Goal: Obtain resource: Download file/media

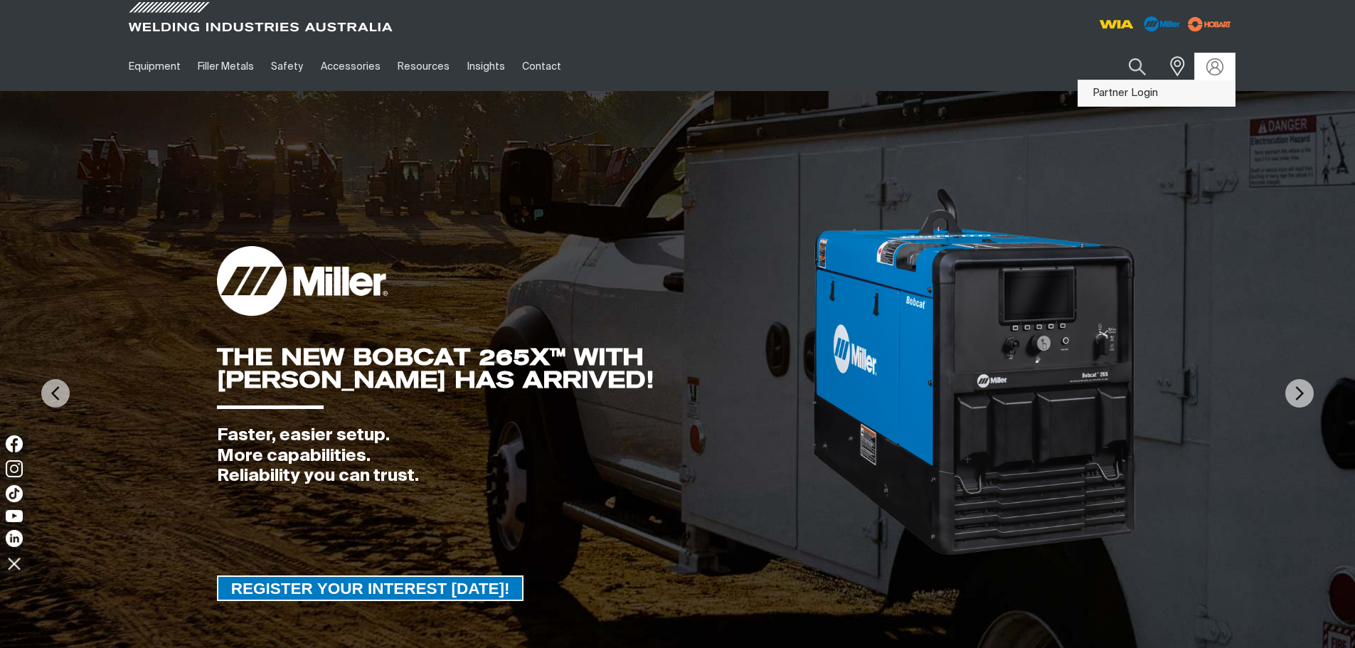
click at [1174, 98] on link "Partner Login" at bounding box center [1156, 93] width 156 height 26
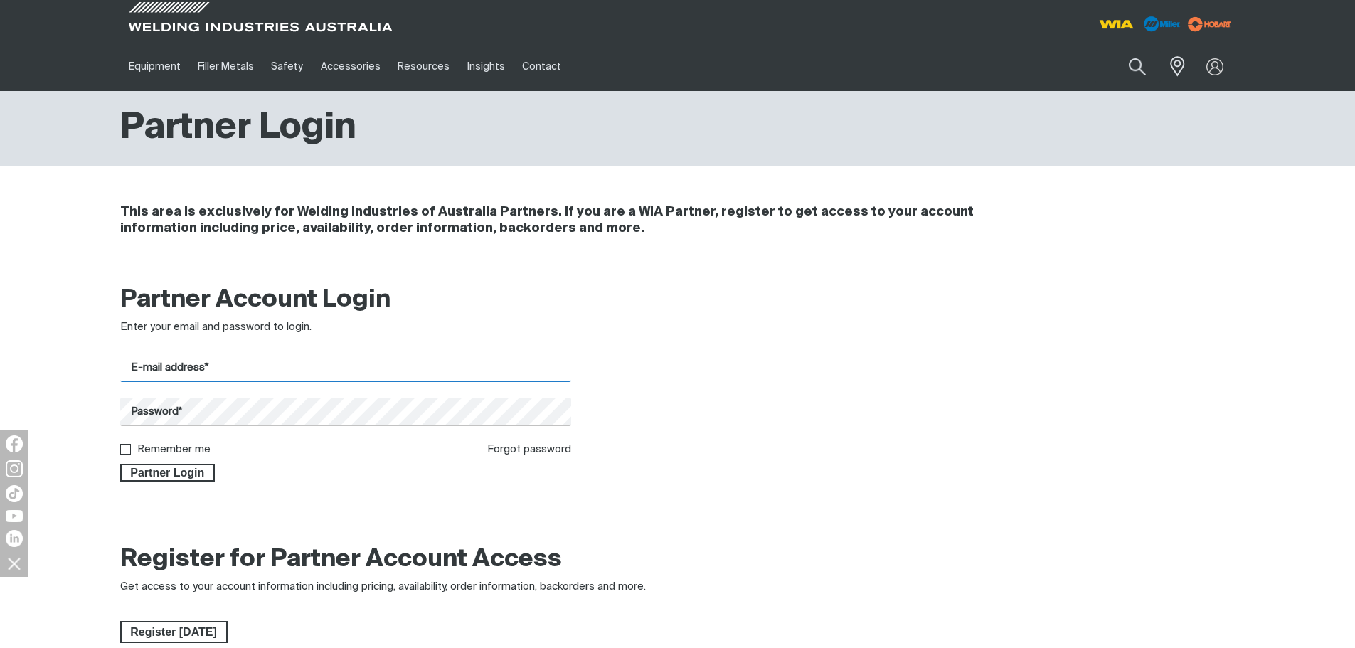
type input "[EMAIL_ADDRESS][DOMAIN_NAME]"
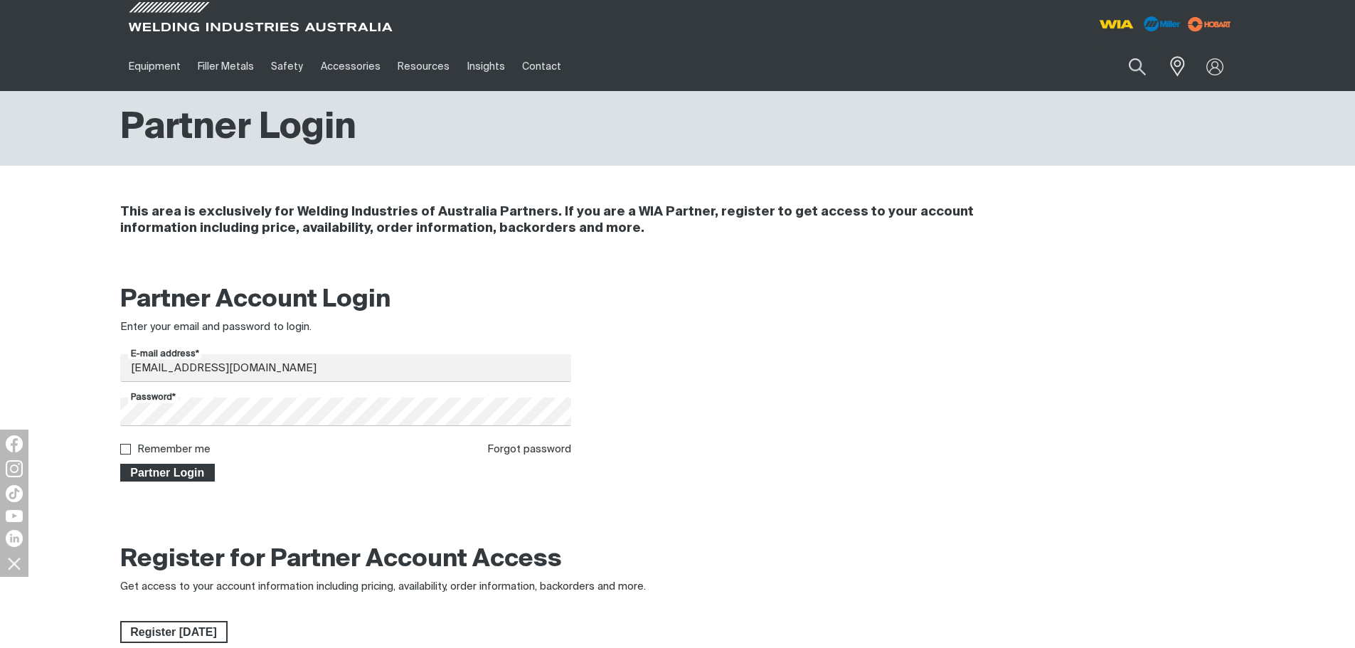
click at [172, 474] on span "Partner Login" at bounding box center [168, 473] width 92 height 18
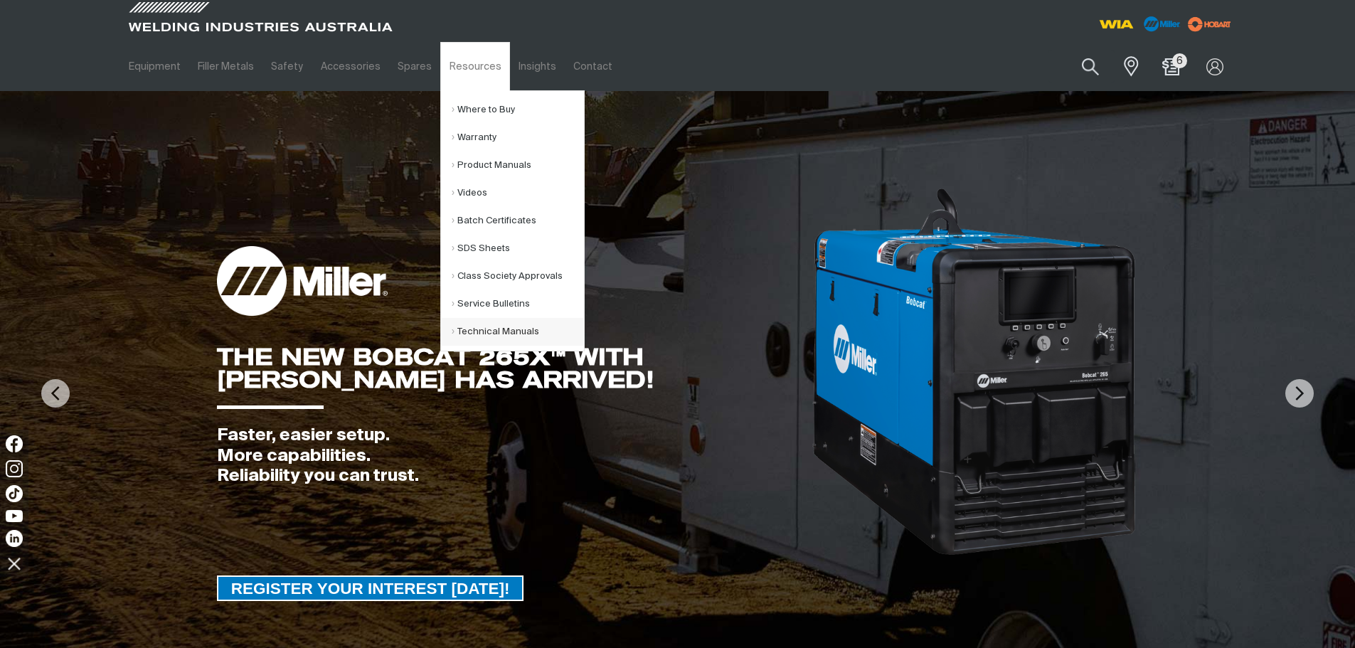
click at [496, 329] on link "Technical Manuals" at bounding box center [518, 332] width 132 height 28
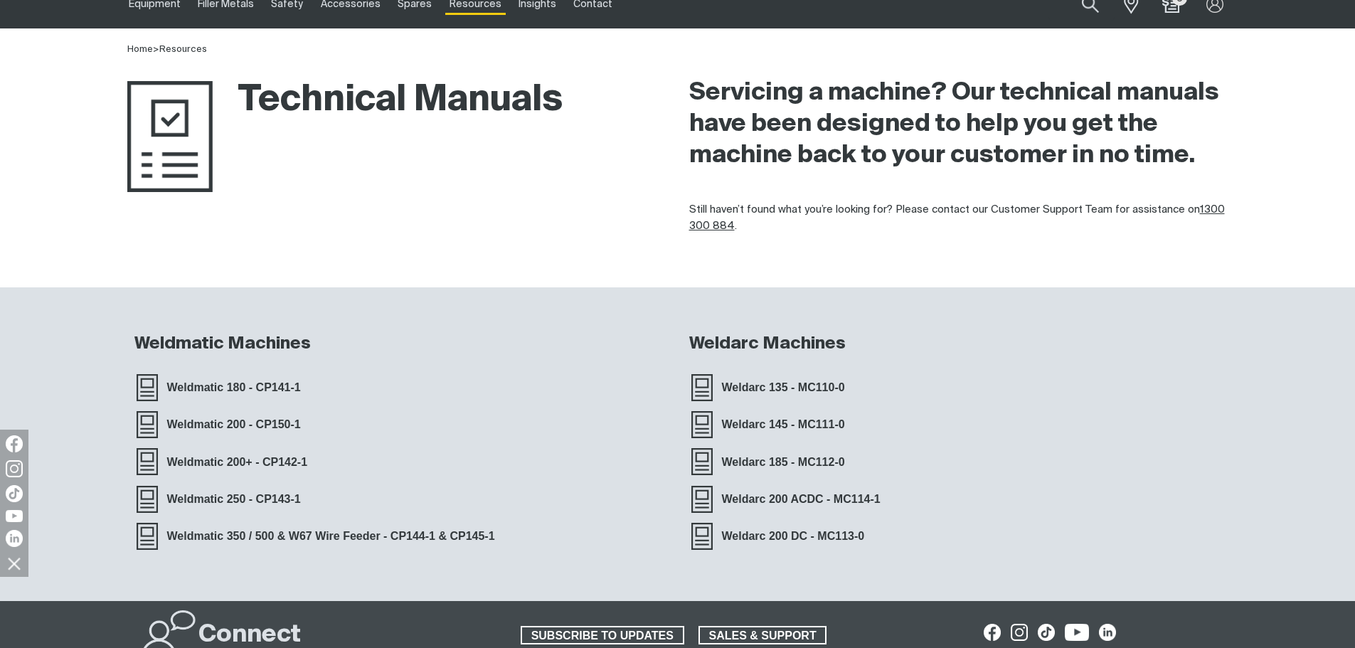
scroll to position [142, 0]
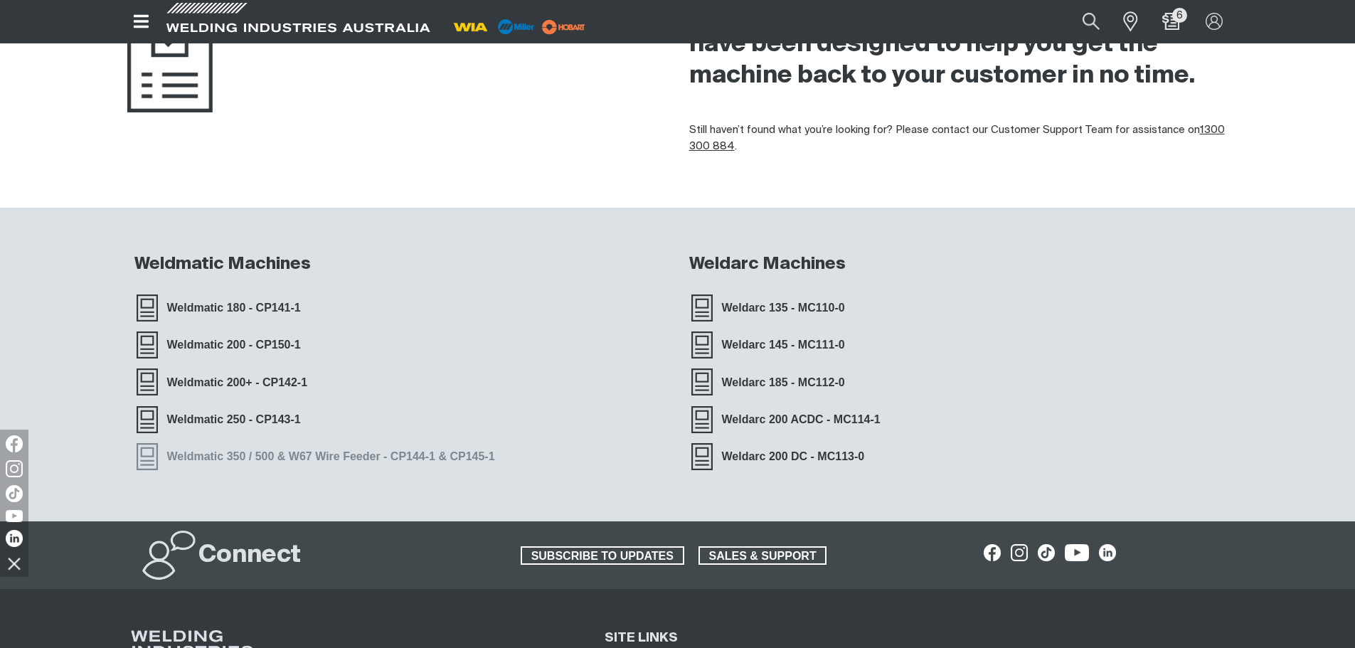
click at [229, 445] on link "Weldmatic 350 / 500 & W67 Wire Feeder - CP144-1 & CP145-1" at bounding box center [319, 457] width 370 height 30
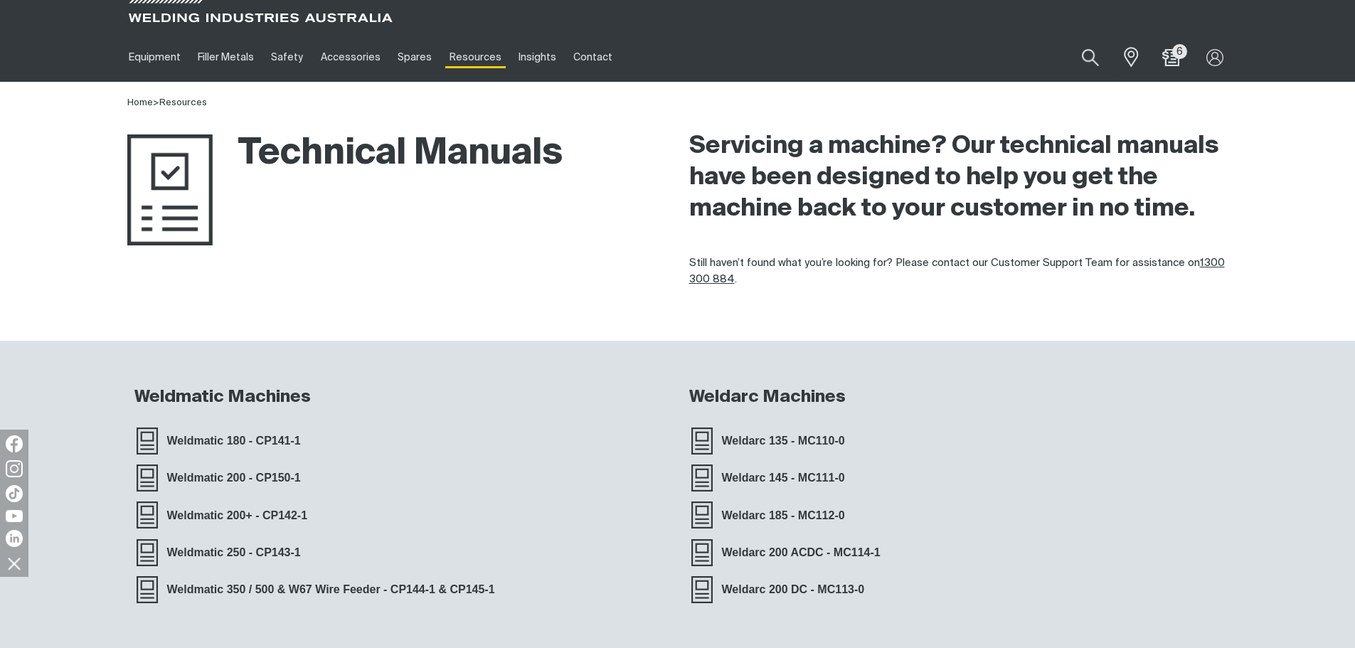
scroll to position [0, 0]
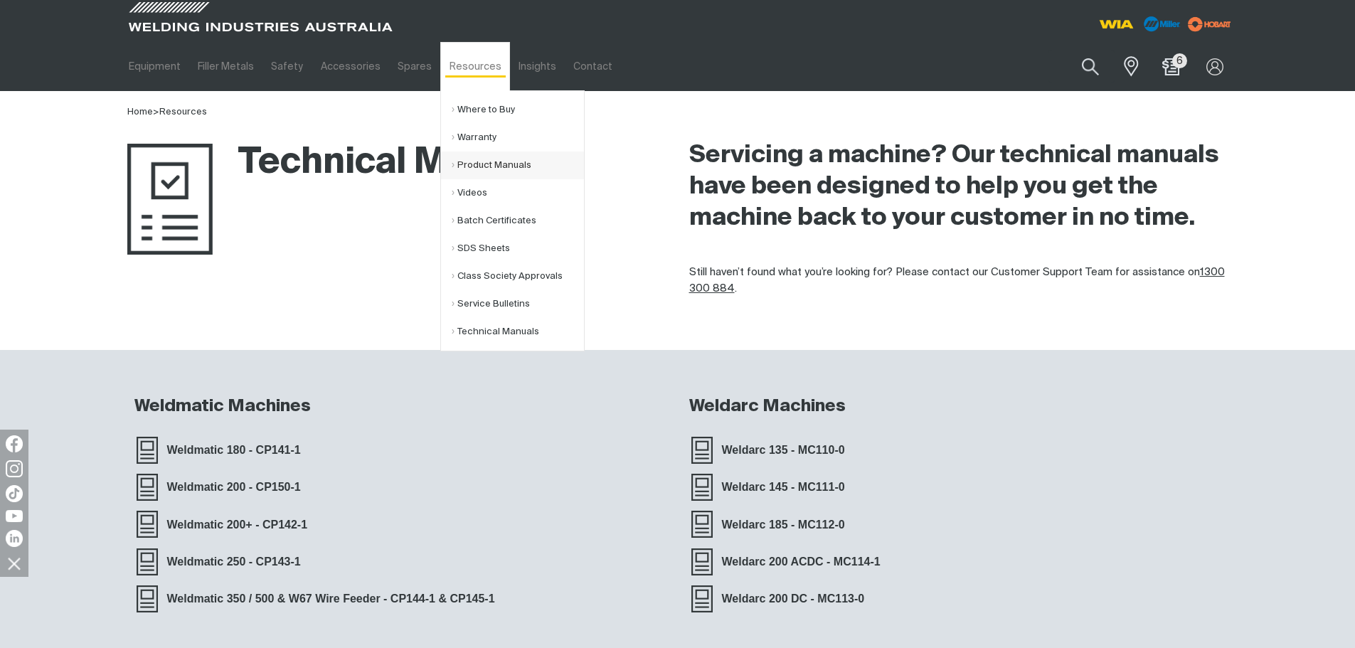
click at [469, 164] on link "Product Manuals" at bounding box center [518, 165] width 132 height 28
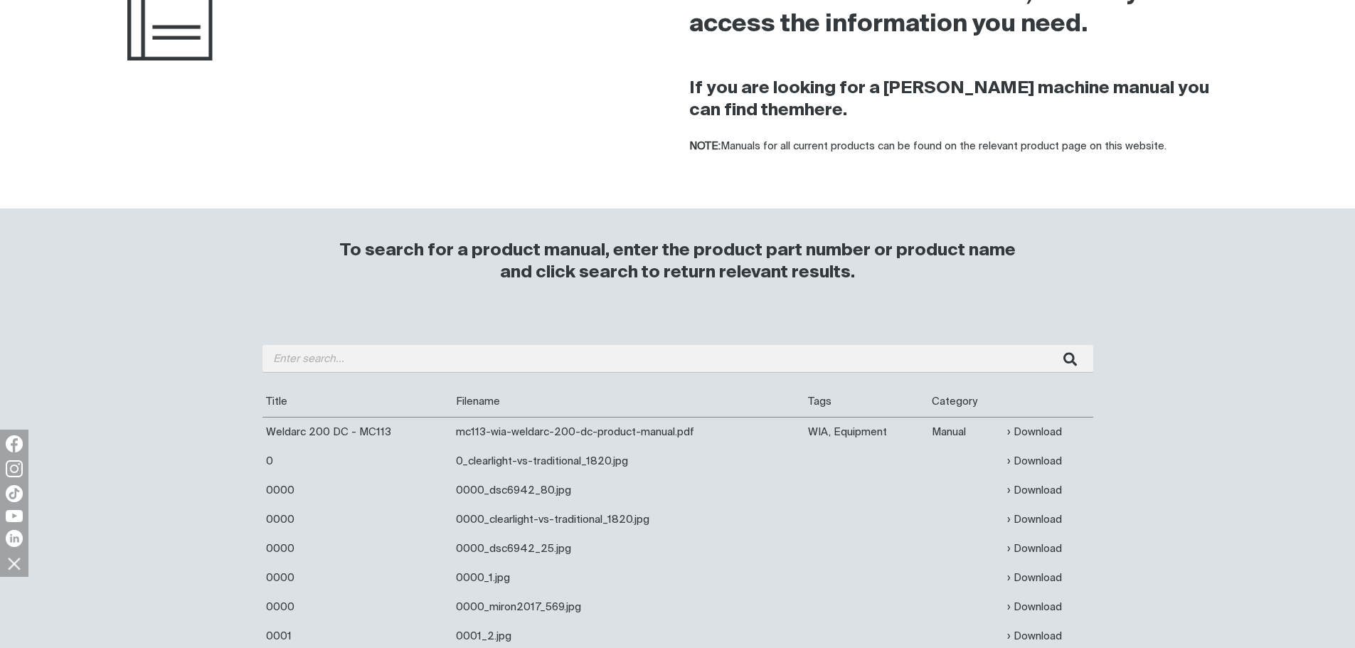
scroll to position [213, 0]
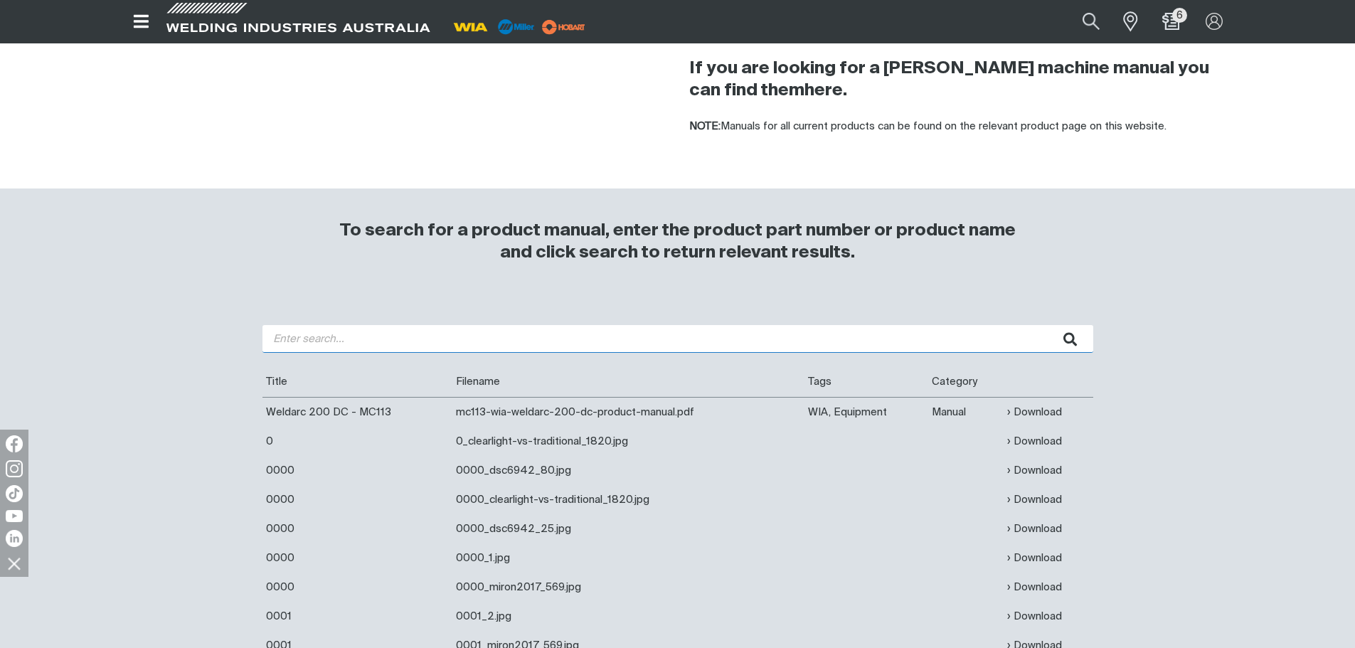
click at [337, 351] on input "search" at bounding box center [677, 339] width 831 height 28
type input "350i"
click at [1048, 325] on button "submit" at bounding box center [1070, 339] width 45 height 28
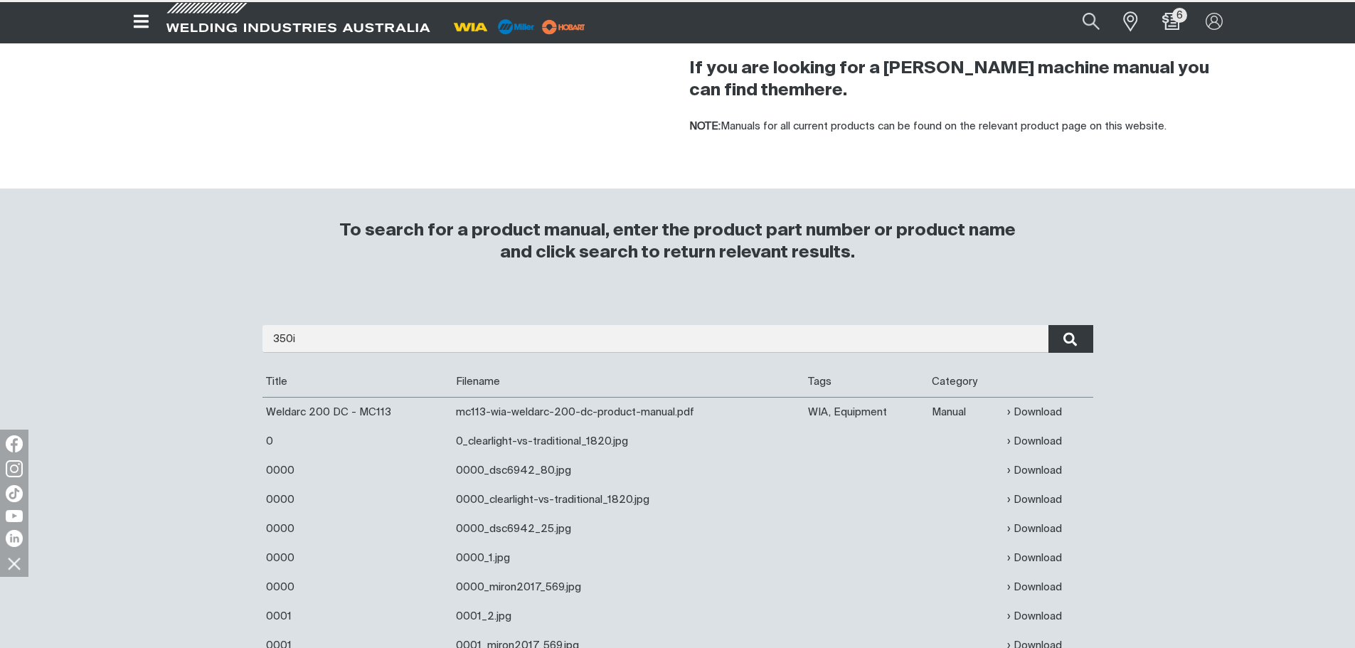
click at [1073, 344] on icon "submit" at bounding box center [1070, 339] width 14 height 14
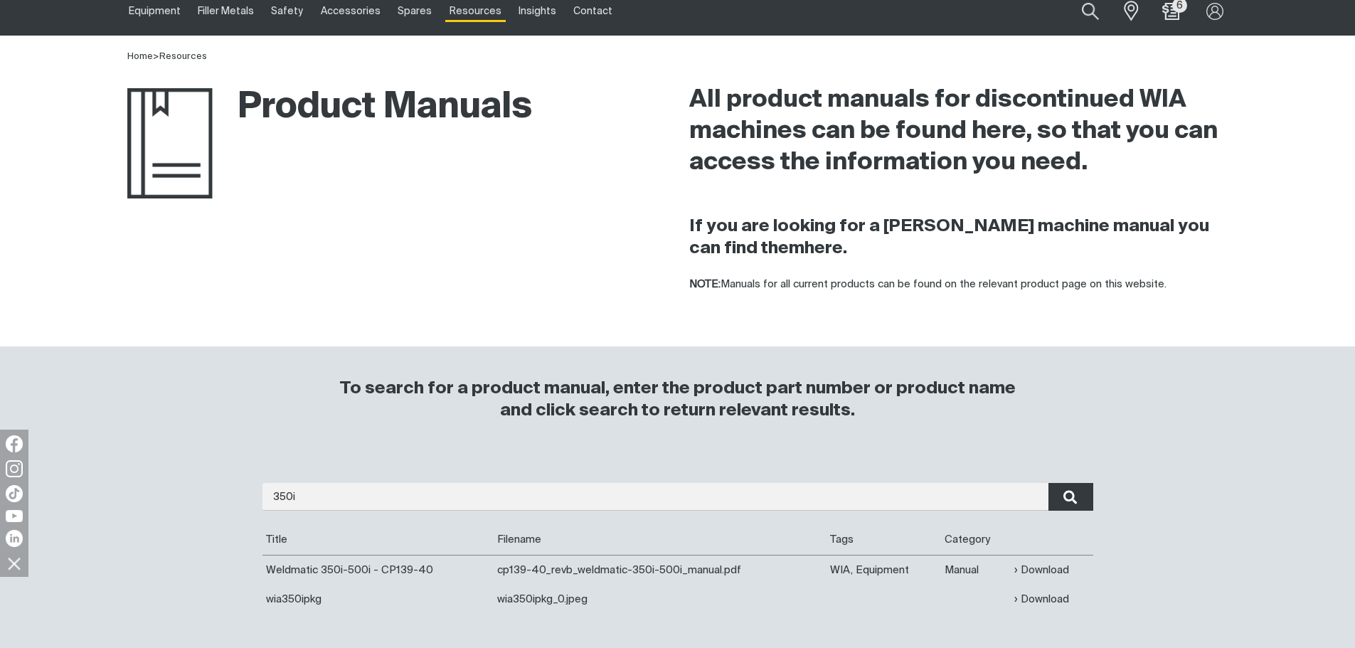
scroll to position [71, 0]
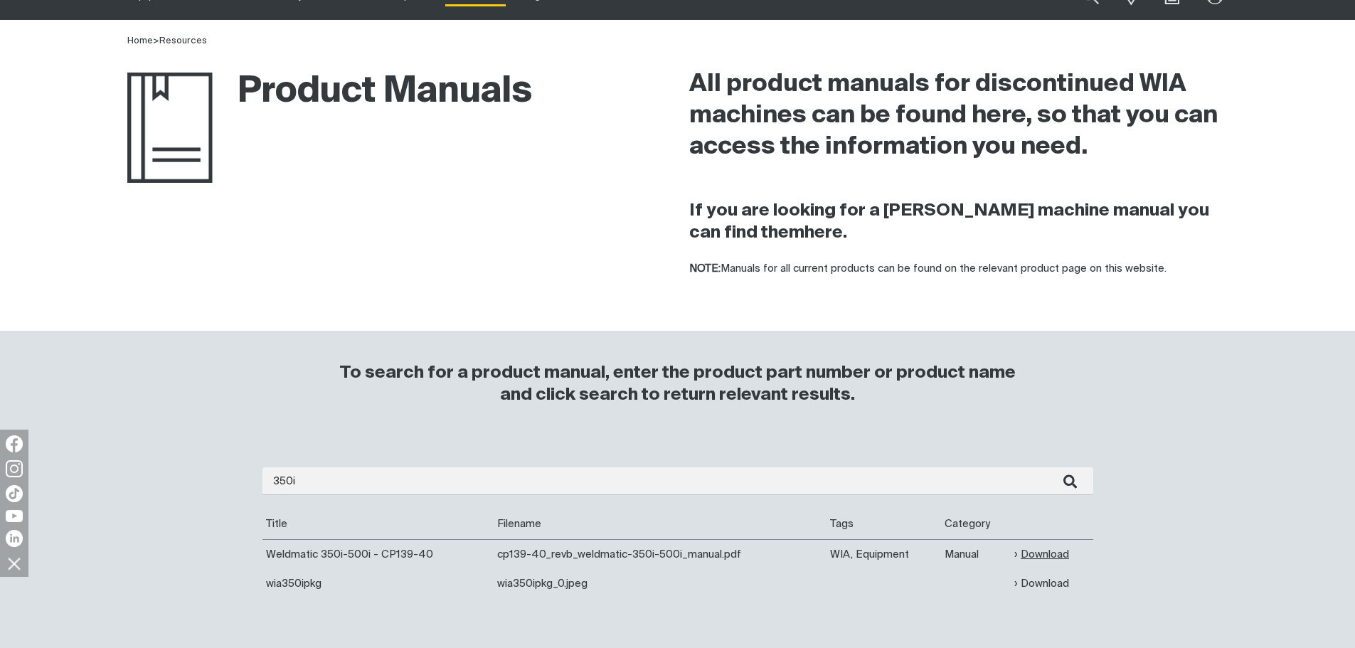
click at [1021, 550] on link "Download" at bounding box center [1041, 554] width 55 height 16
